Goal: Task Accomplishment & Management: Use online tool/utility

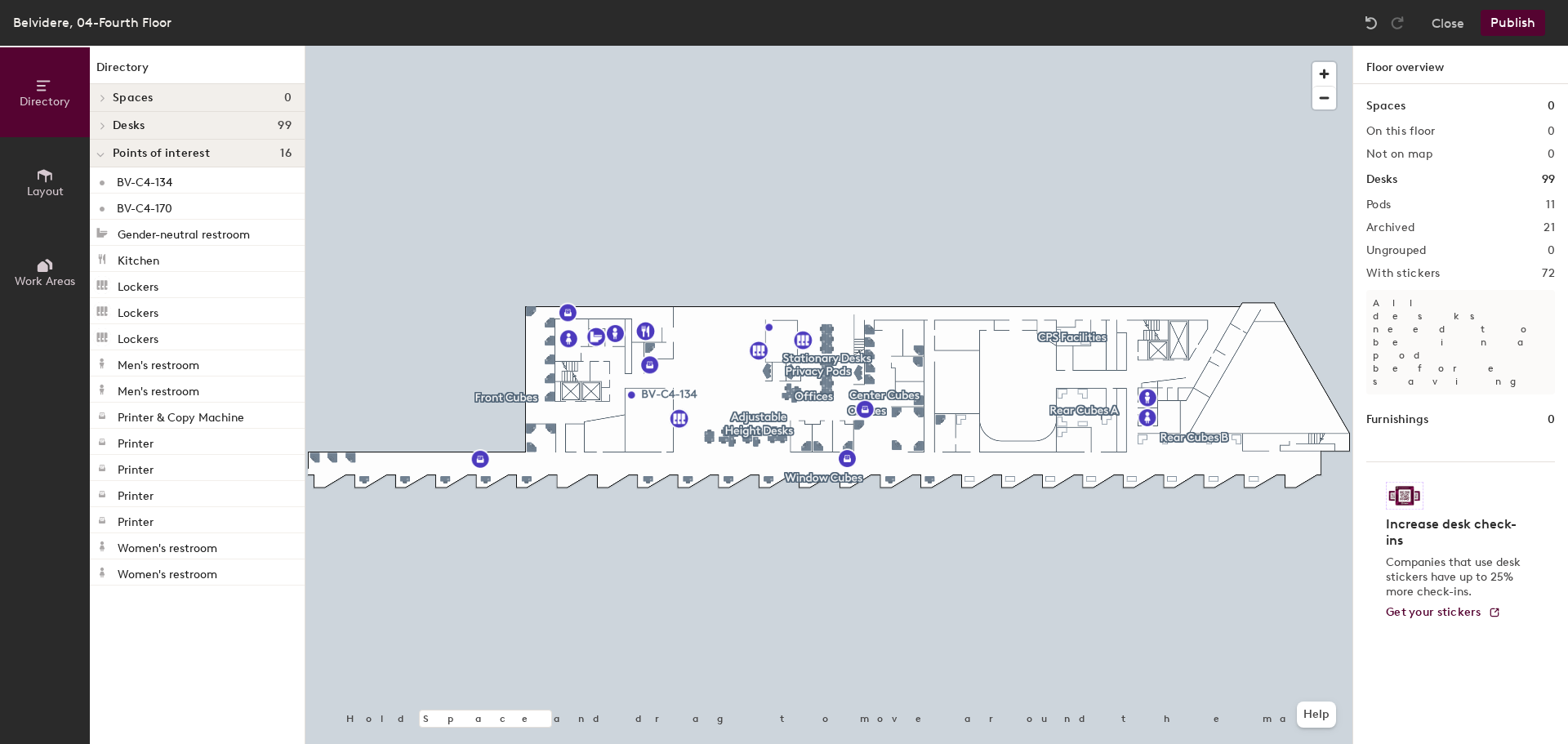
click at [104, 128] on icon at bounding box center [103, 125] width 6 height 8
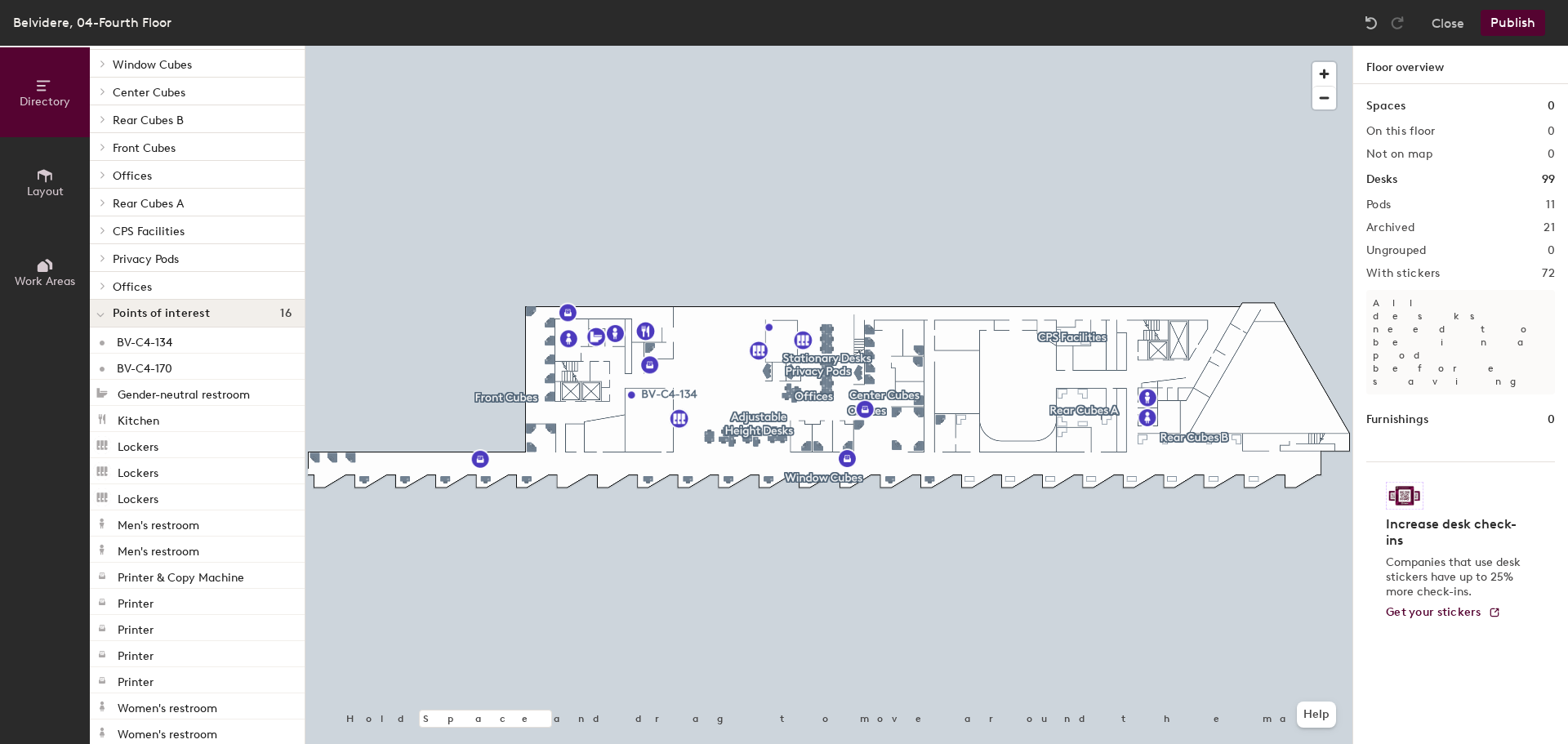
scroll to position [160, 0]
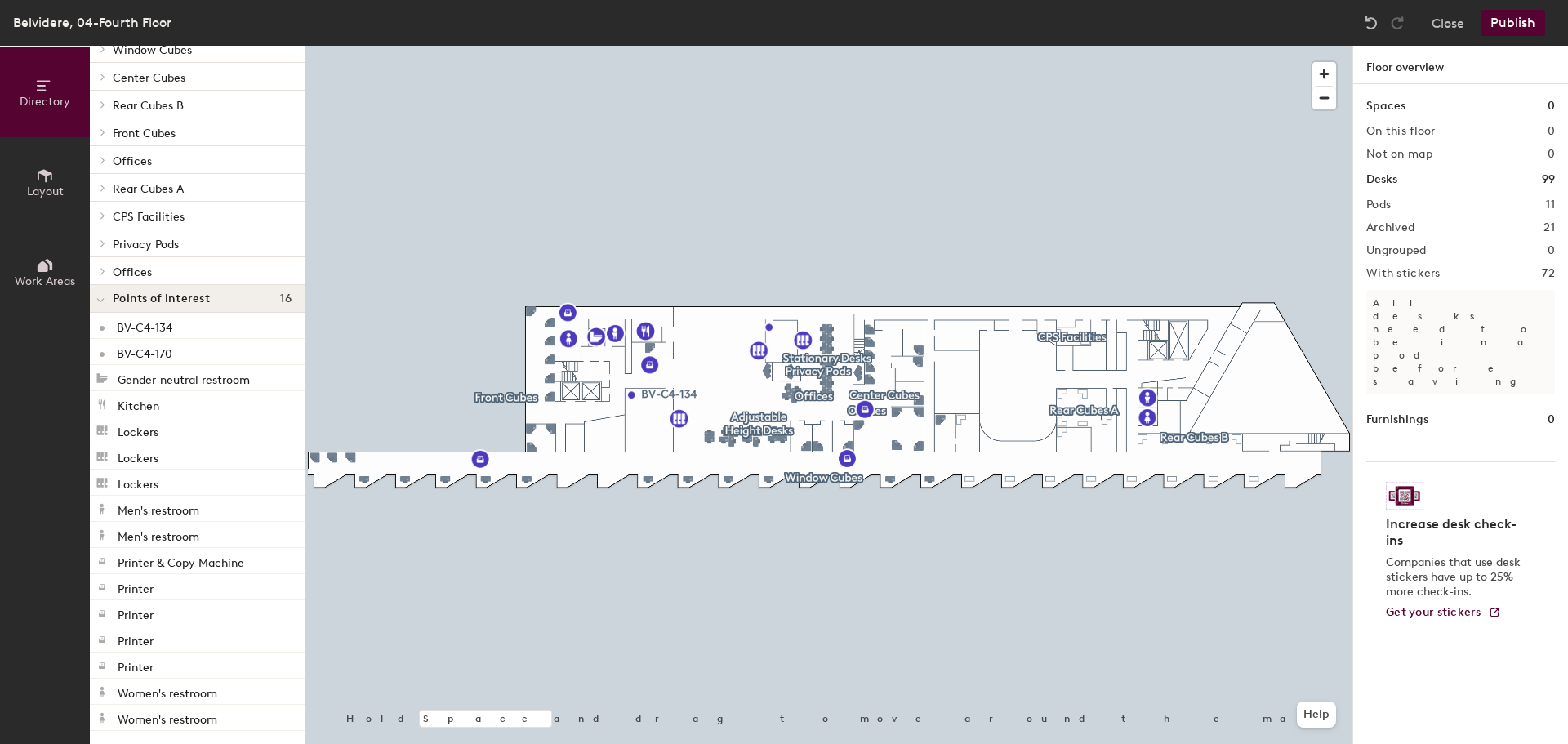
click at [109, 273] on div at bounding box center [102, 271] width 18 height 8
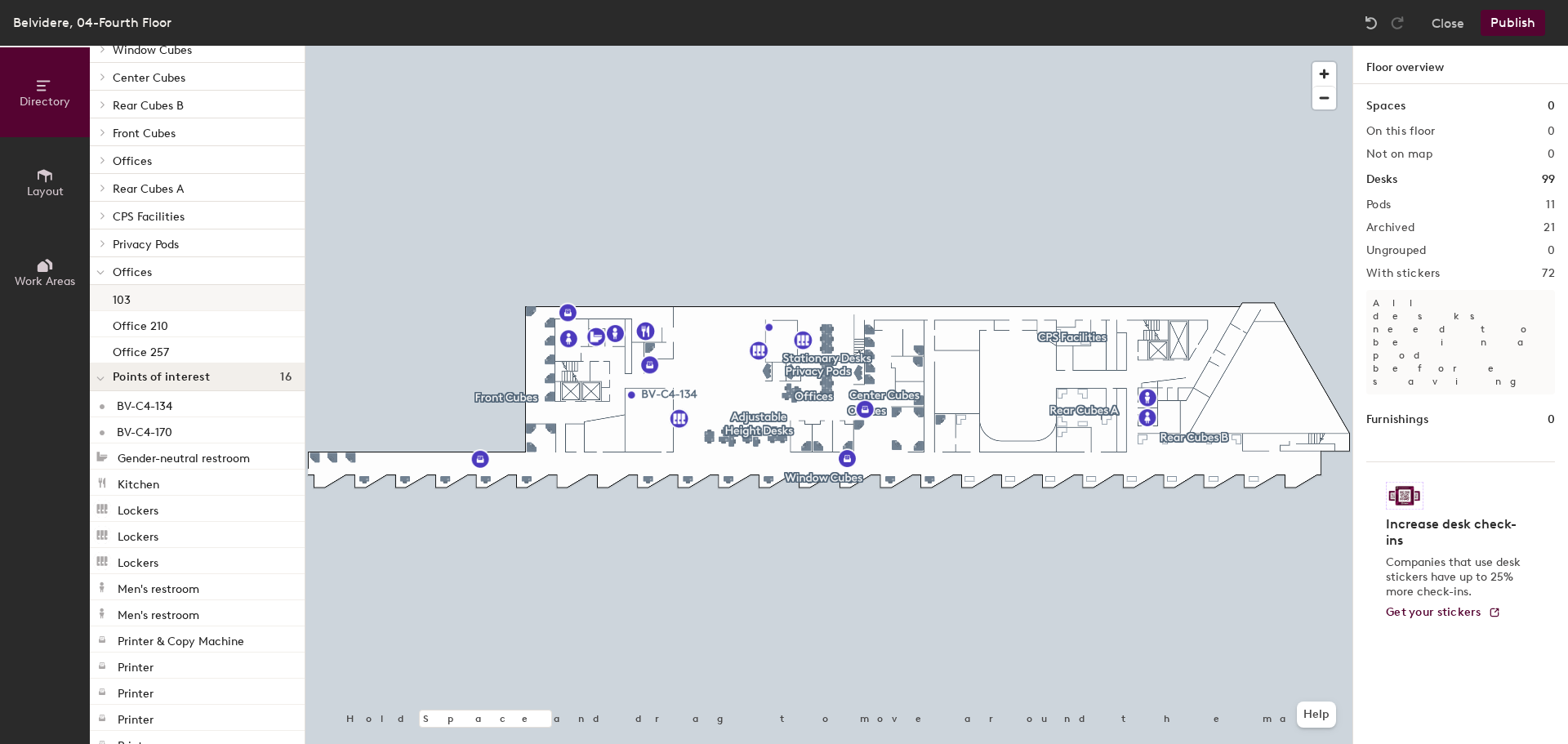
click at [119, 296] on p "103" at bounding box center [122, 297] width 18 height 19
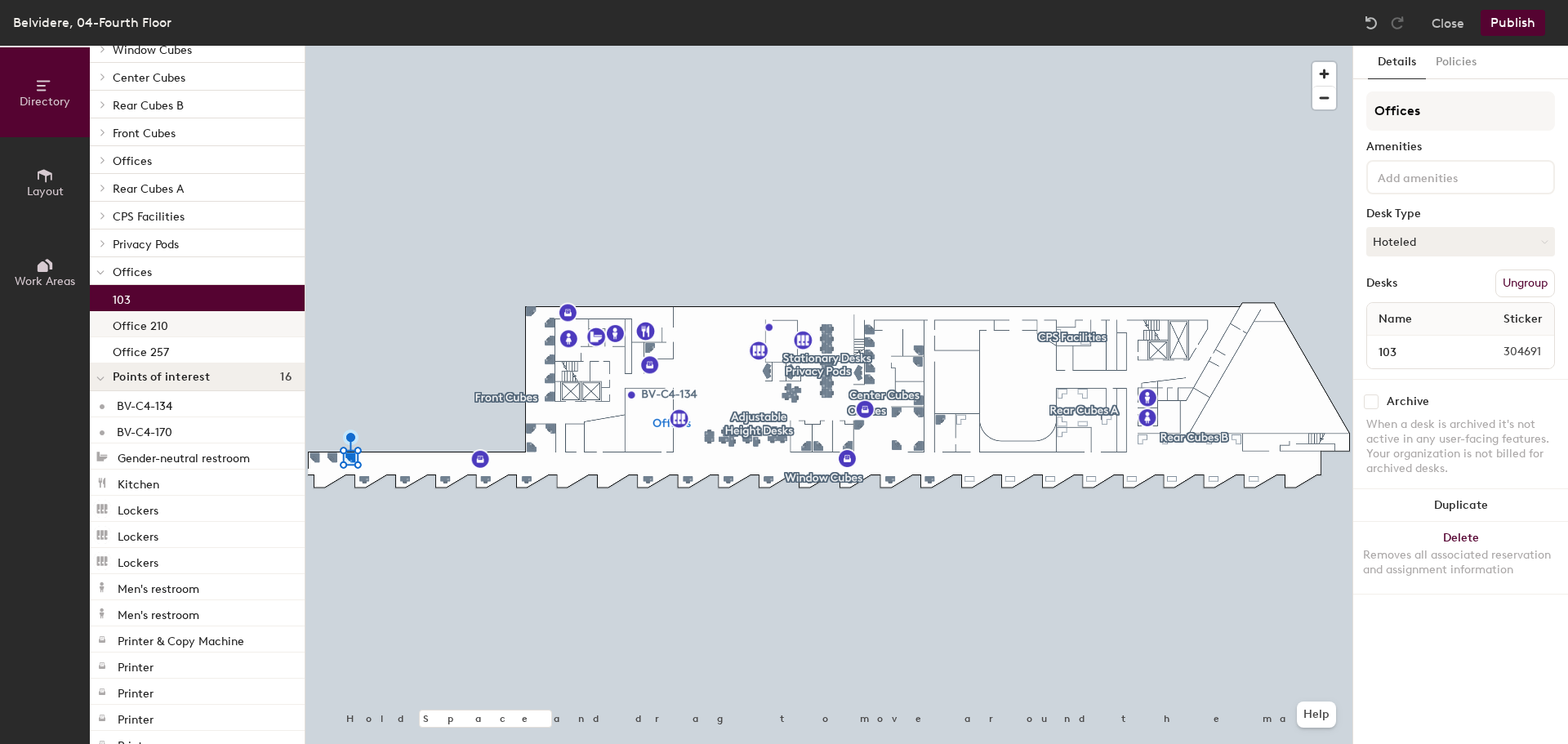
click at [161, 331] on p "Office 210" at bounding box center [140, 323] width 56 height 19
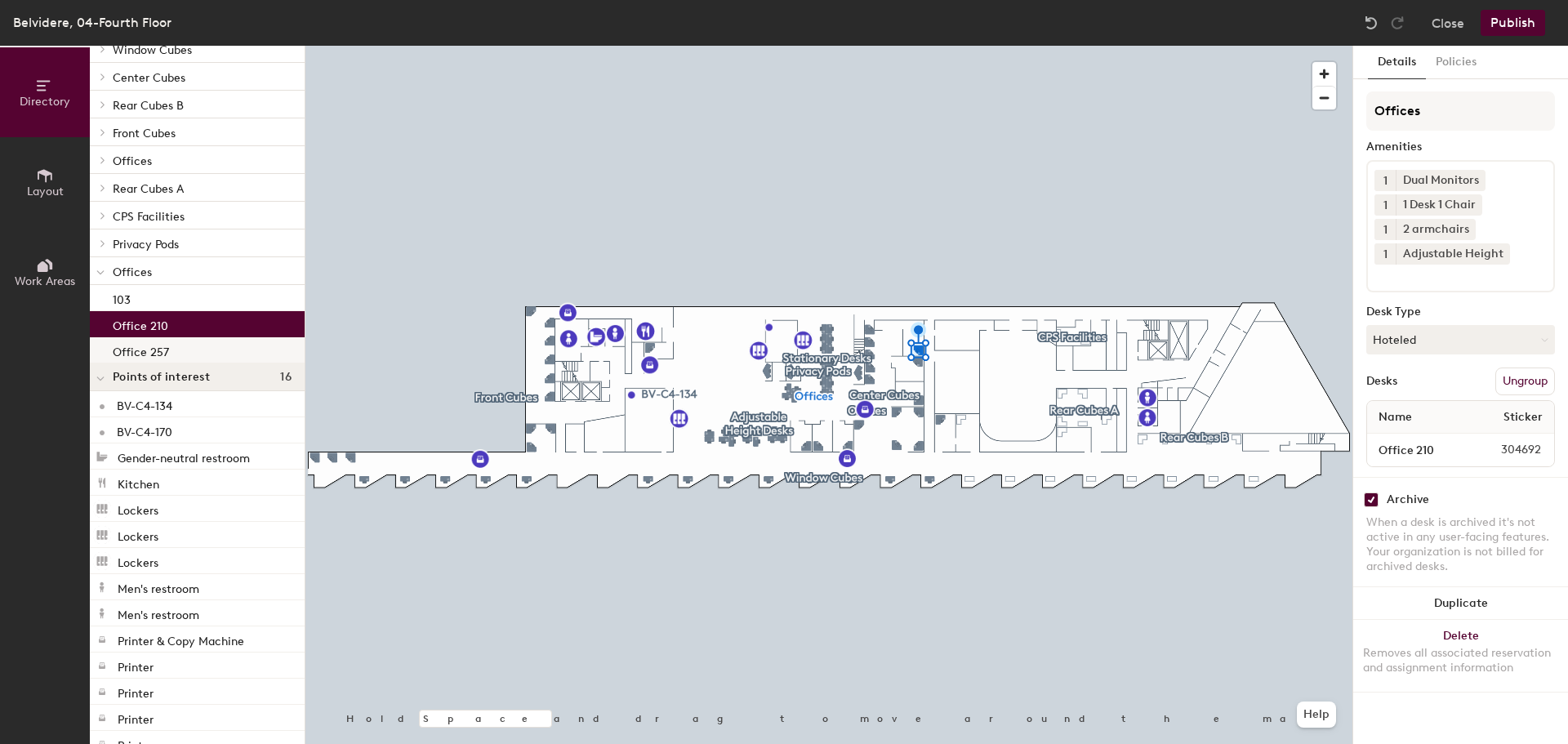
checkbox input "true"
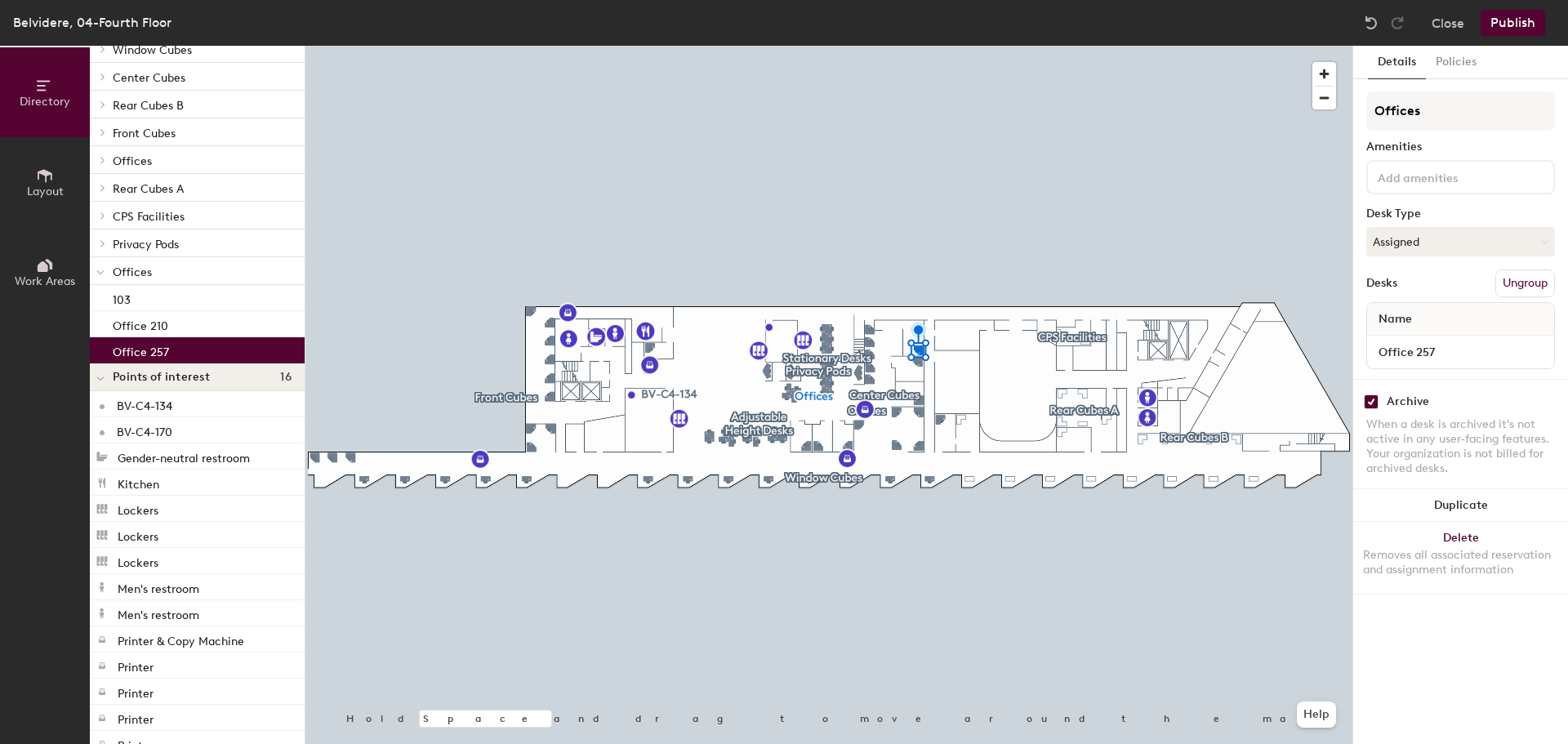
click at [155, 354] on p "Office 257" at bounding box center [140, 349] width 57 height 19
click at [98, 277] on span at bounding box center [100, 272] width 8 height 13
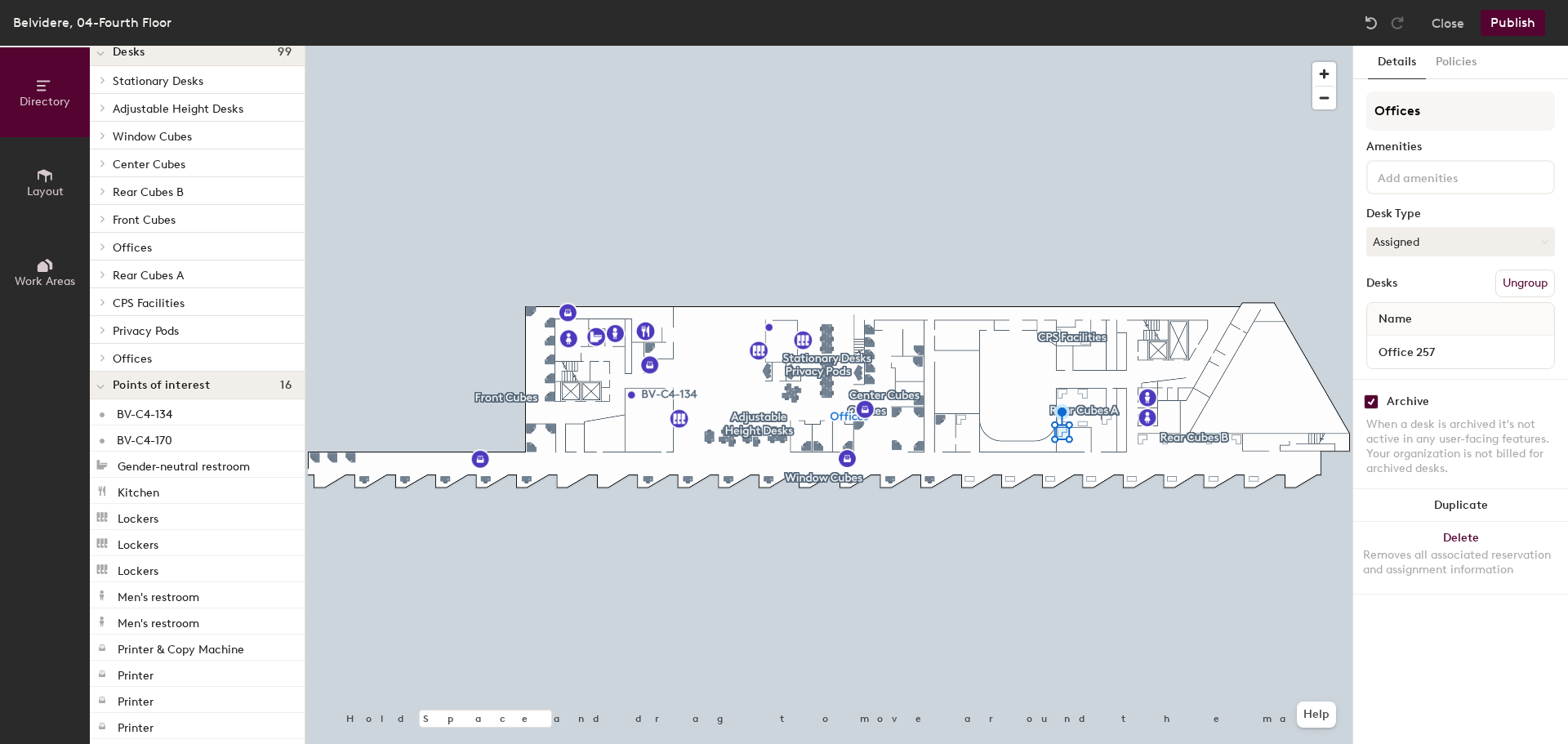
scroll to position [0, 0]
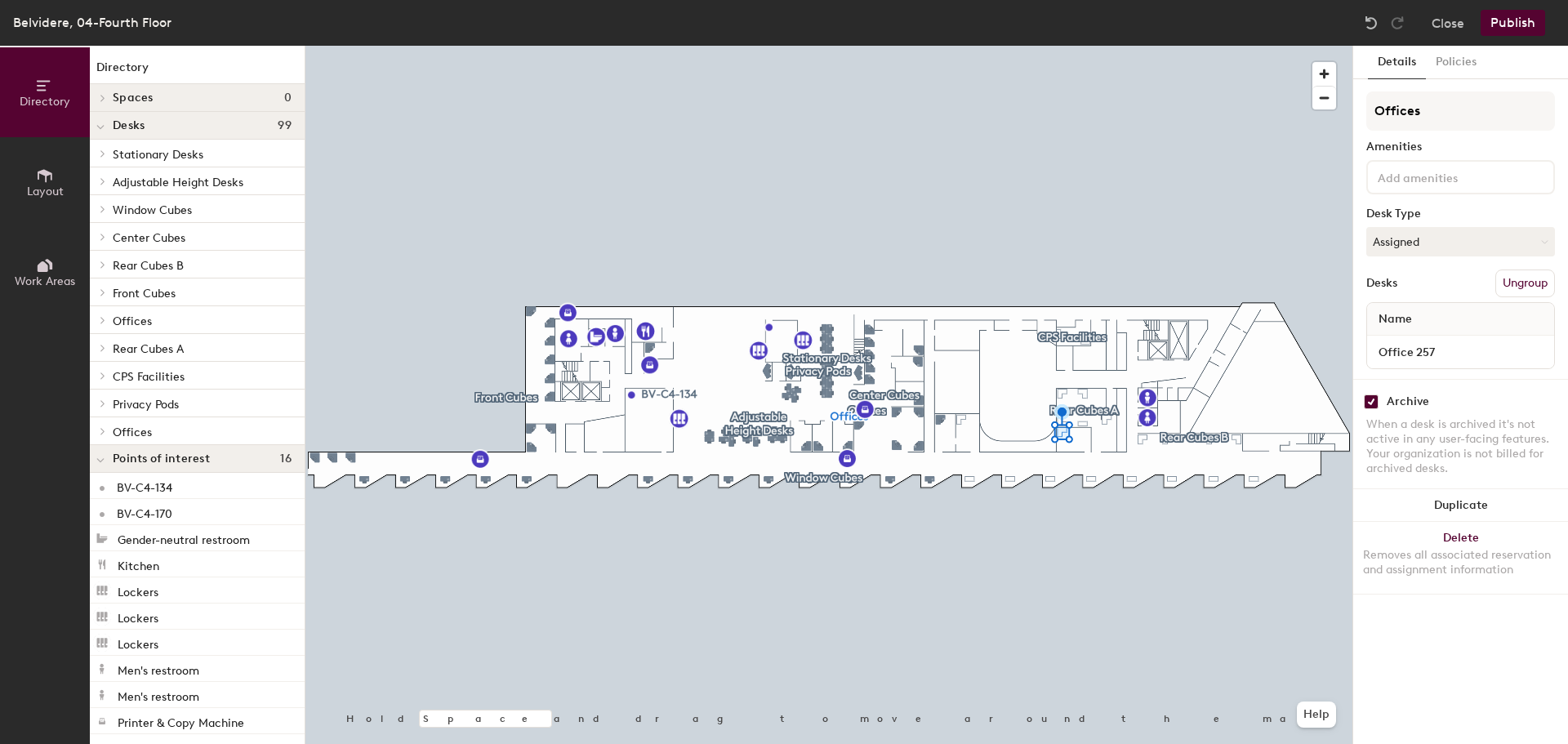
click at [111, 125] on div "Desks 99" at bounding box center [197, 125] width 215 height 28
